Goal: Find specific page/section: Find specific page/section

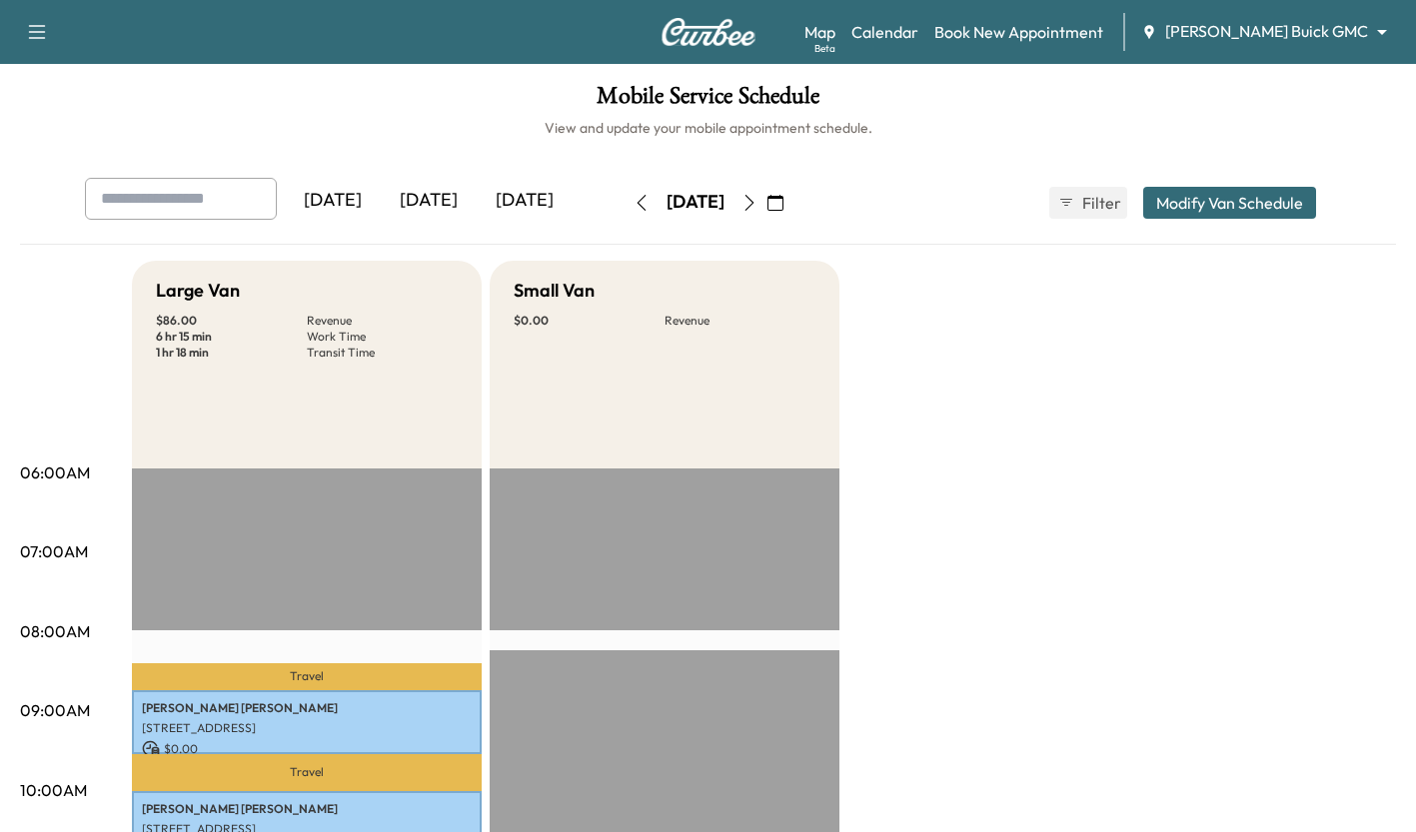
click at [444, 201] on div "[DATE]" at bounding box center [429, 201] width 96 height 46
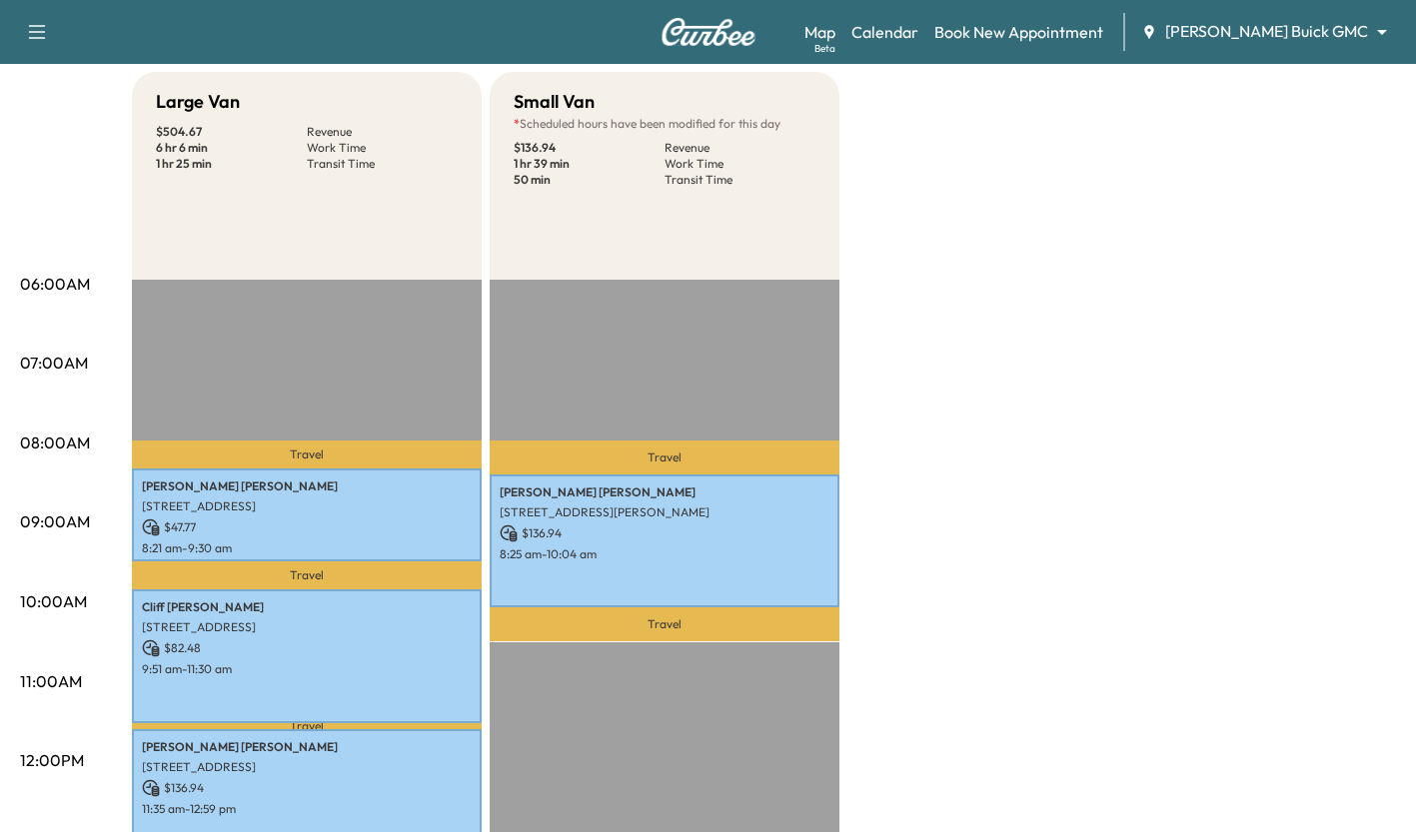
scroll to position [183, 0]
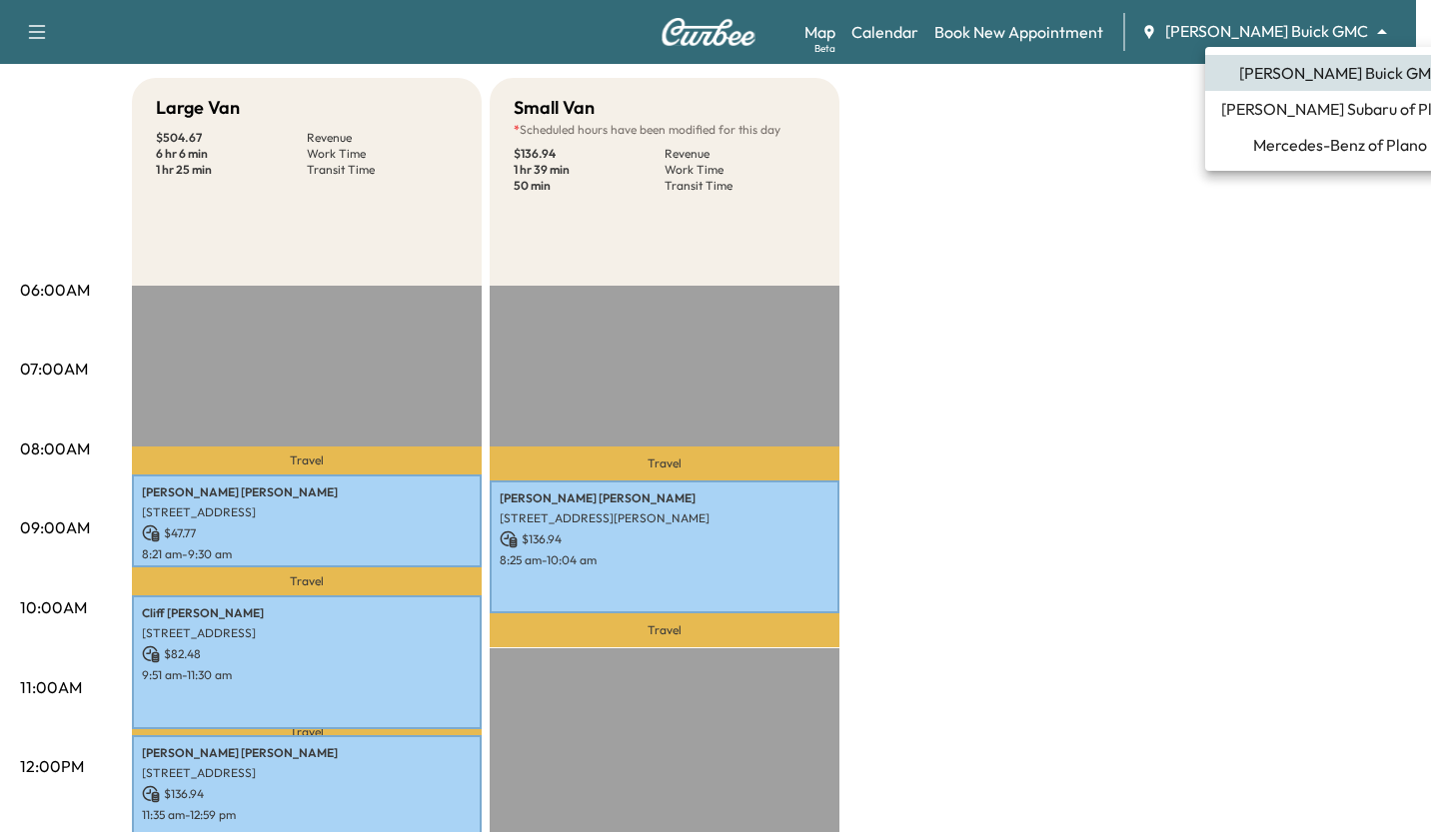
click at [1251, 31] on body "Support Log Out Map Beta Calendar Book New Appointment [PERSON_NAME] Buick GMC …" at bounding box center [715, 233] width 1431 height 832
click at [1275, 104] on span "[PERSON_NAME] Subaru of Plano" at bounding box center [1340, 109] width 238 height 24
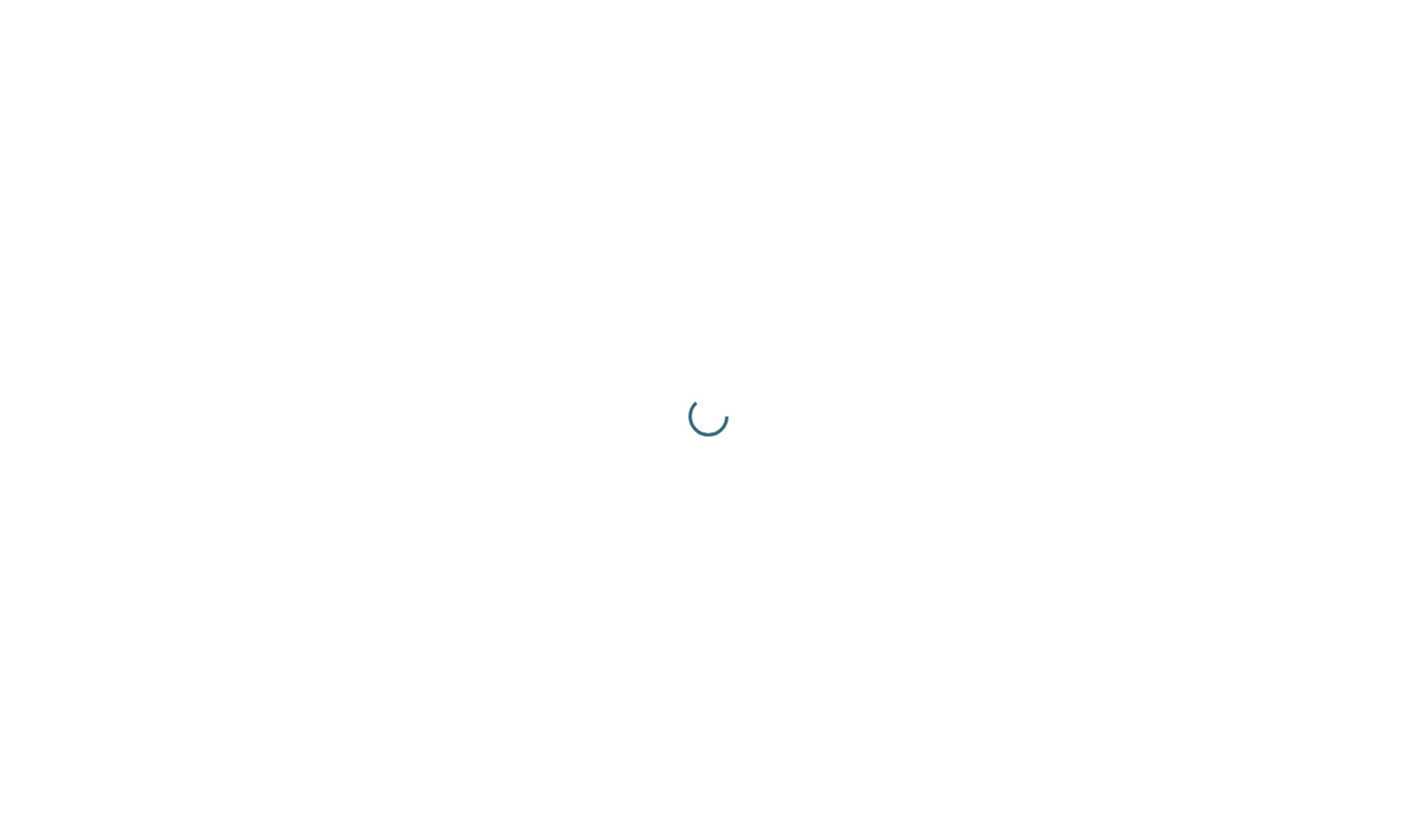
scroll to position [0, 0]
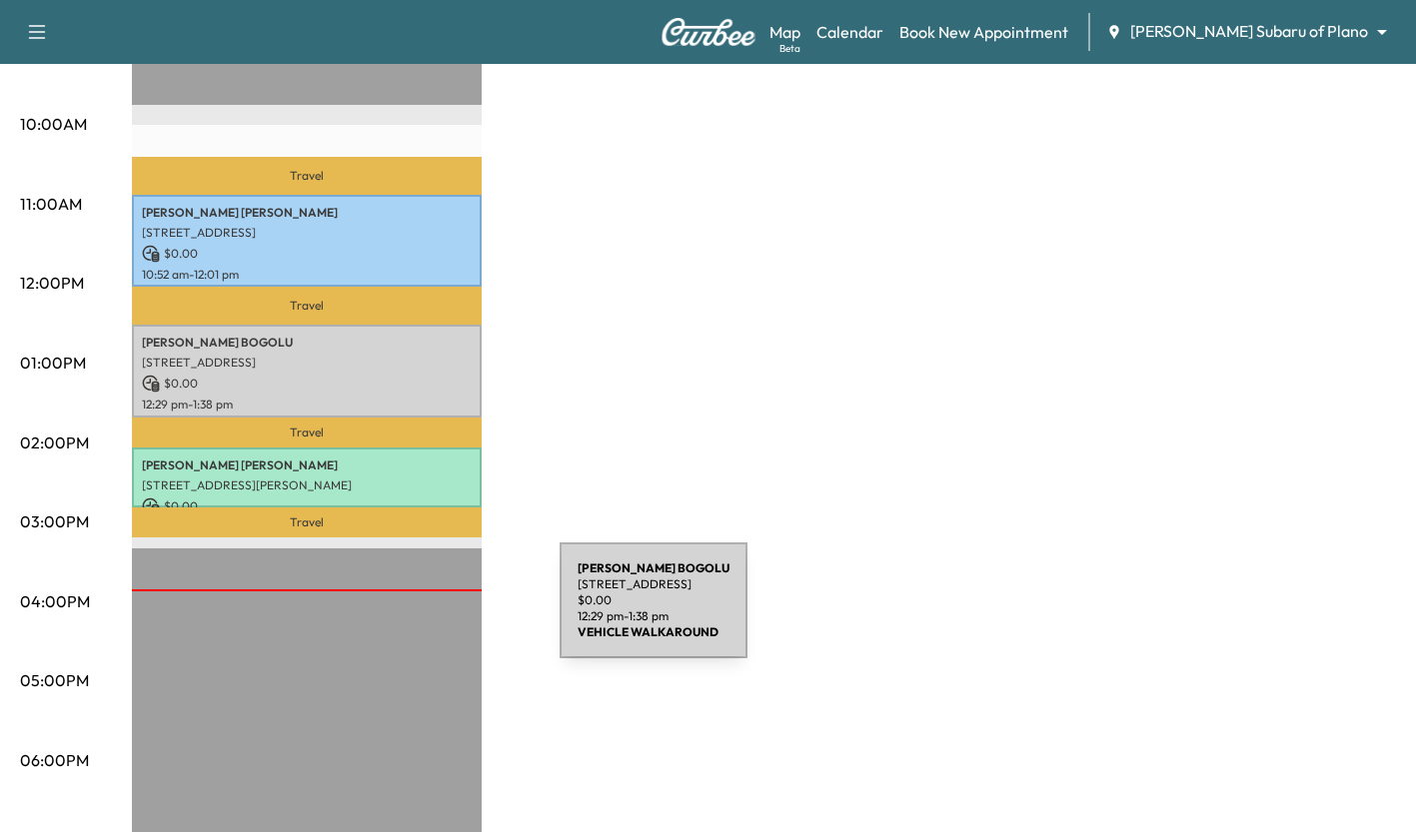
scroll to position [667, 0]
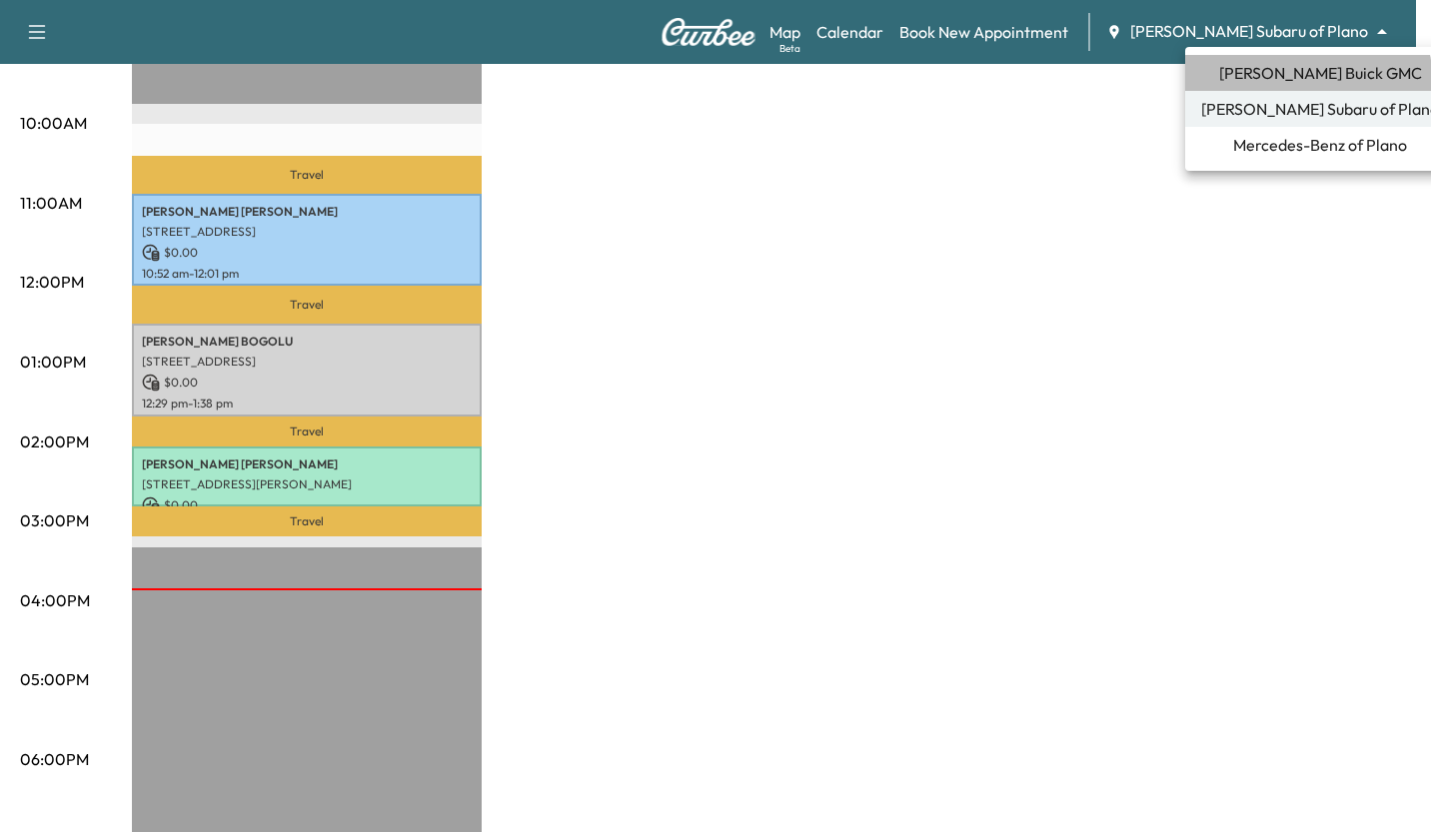
click at [1307, 82] on span "[PERSON_NAME] Buick GMC" at bounding box center [1320, 73] width 203 height 24
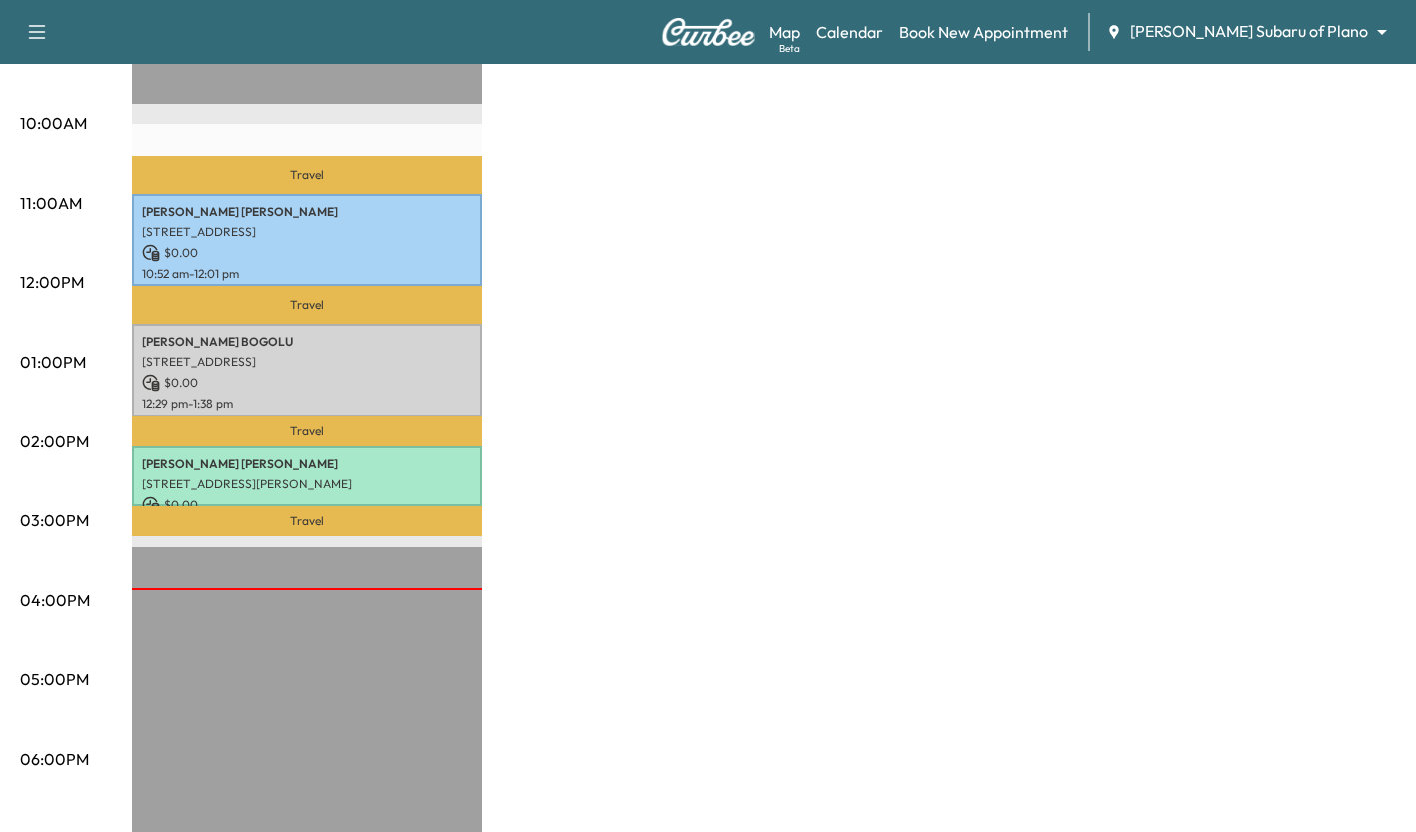
scroll to position [0, 0]
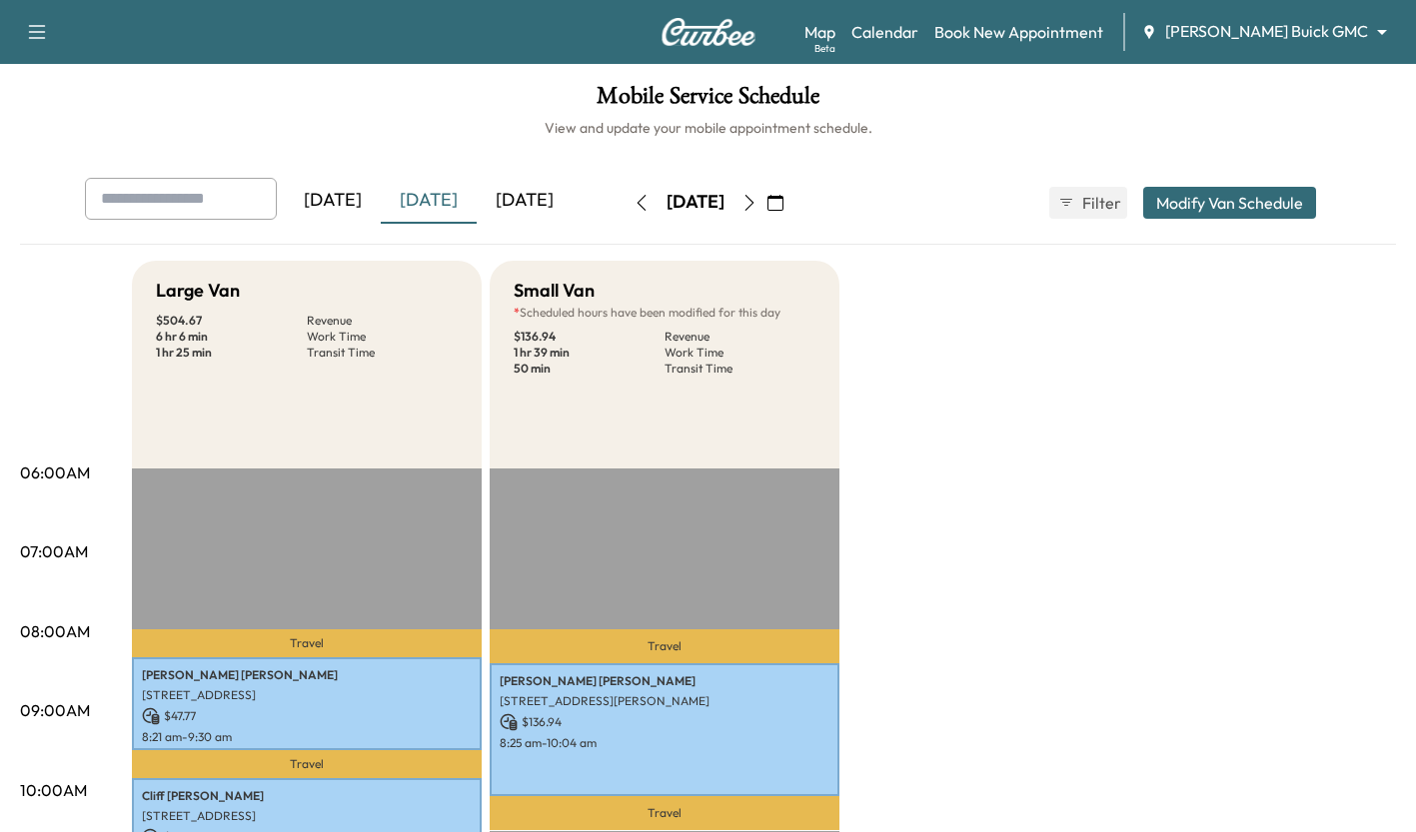
click at [442, 208] on div "[DATE]" at bounding box center [429, 201] width 96 height 46
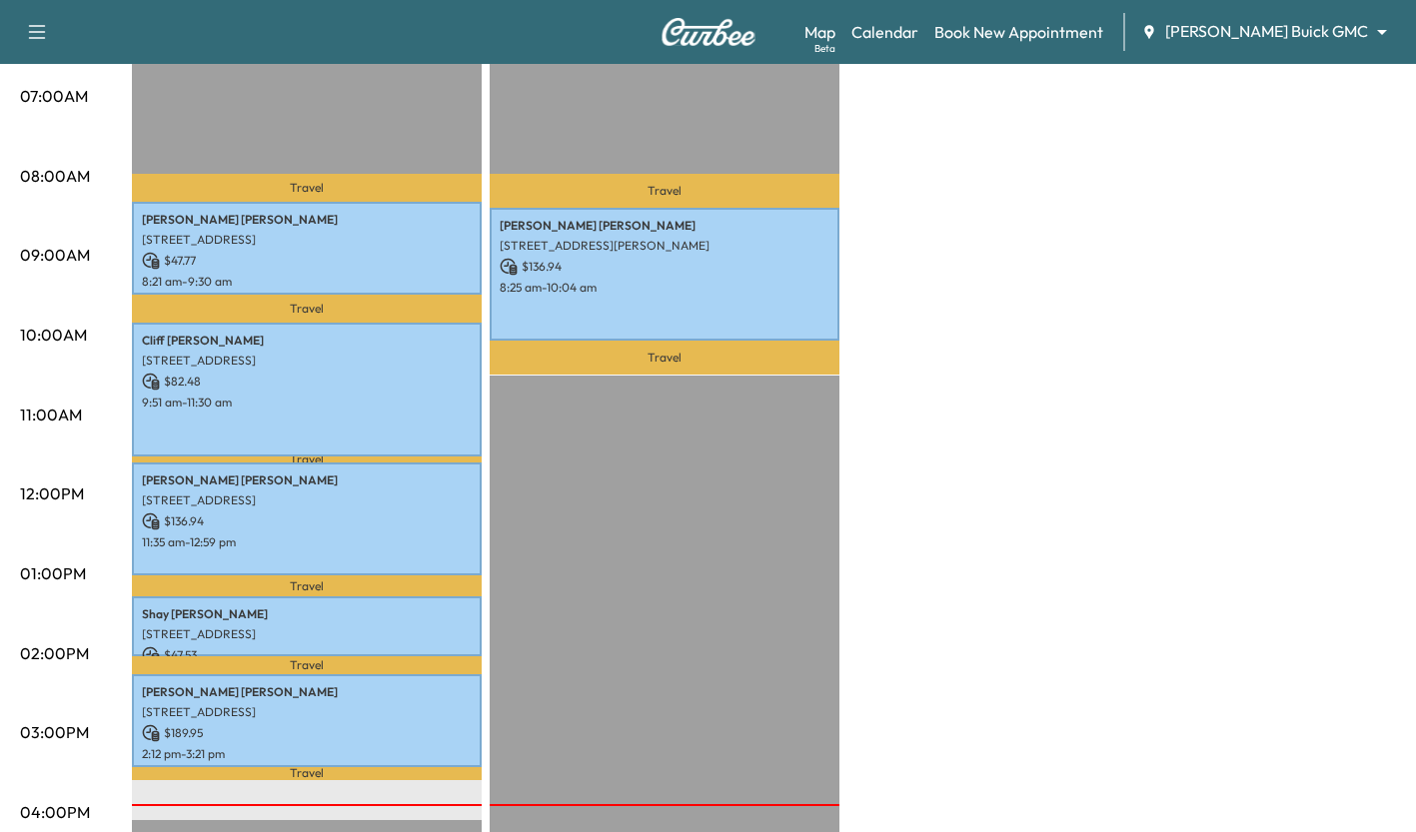
scroll to position [457, 0]
